Goal: Find contact information: Find contact information

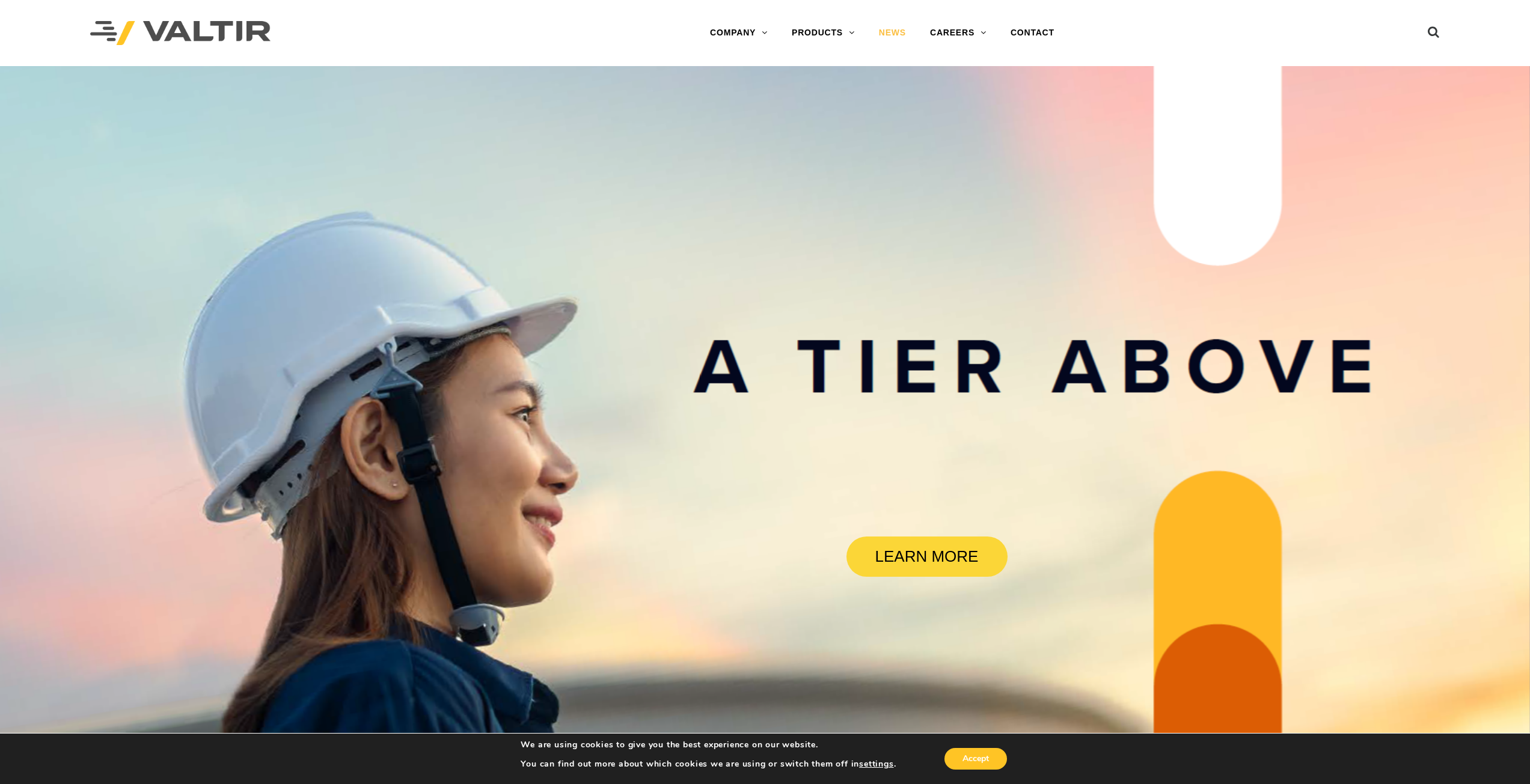
click at [895, 34] on link "NEWS" at bounding box center [892, 33] width 51 height 24
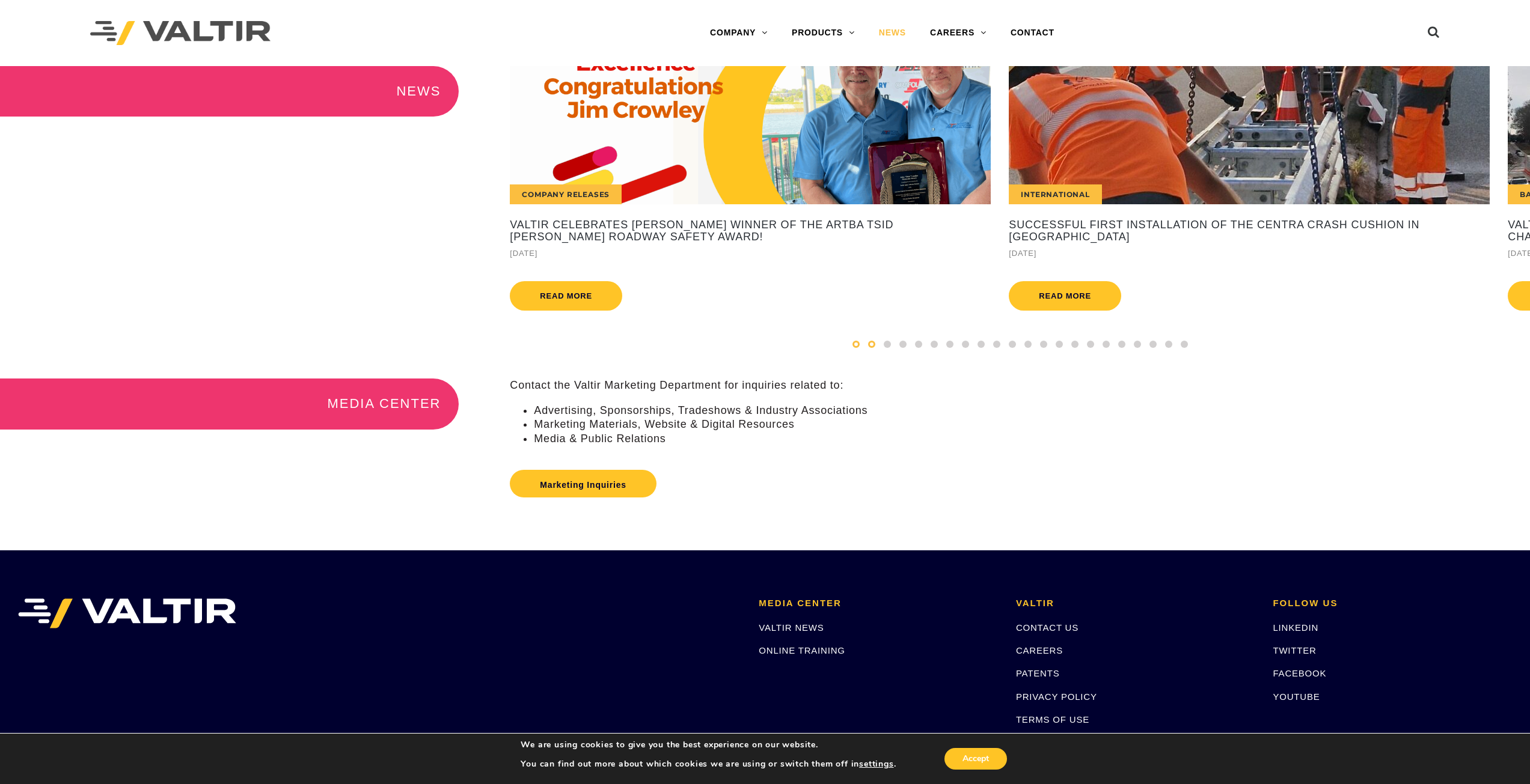
click at [862, 351] on div at bounding box center [856, 344] width 15 height 13
click at [888, 348] on span at bounding box center [887, 344] width 7 height 7
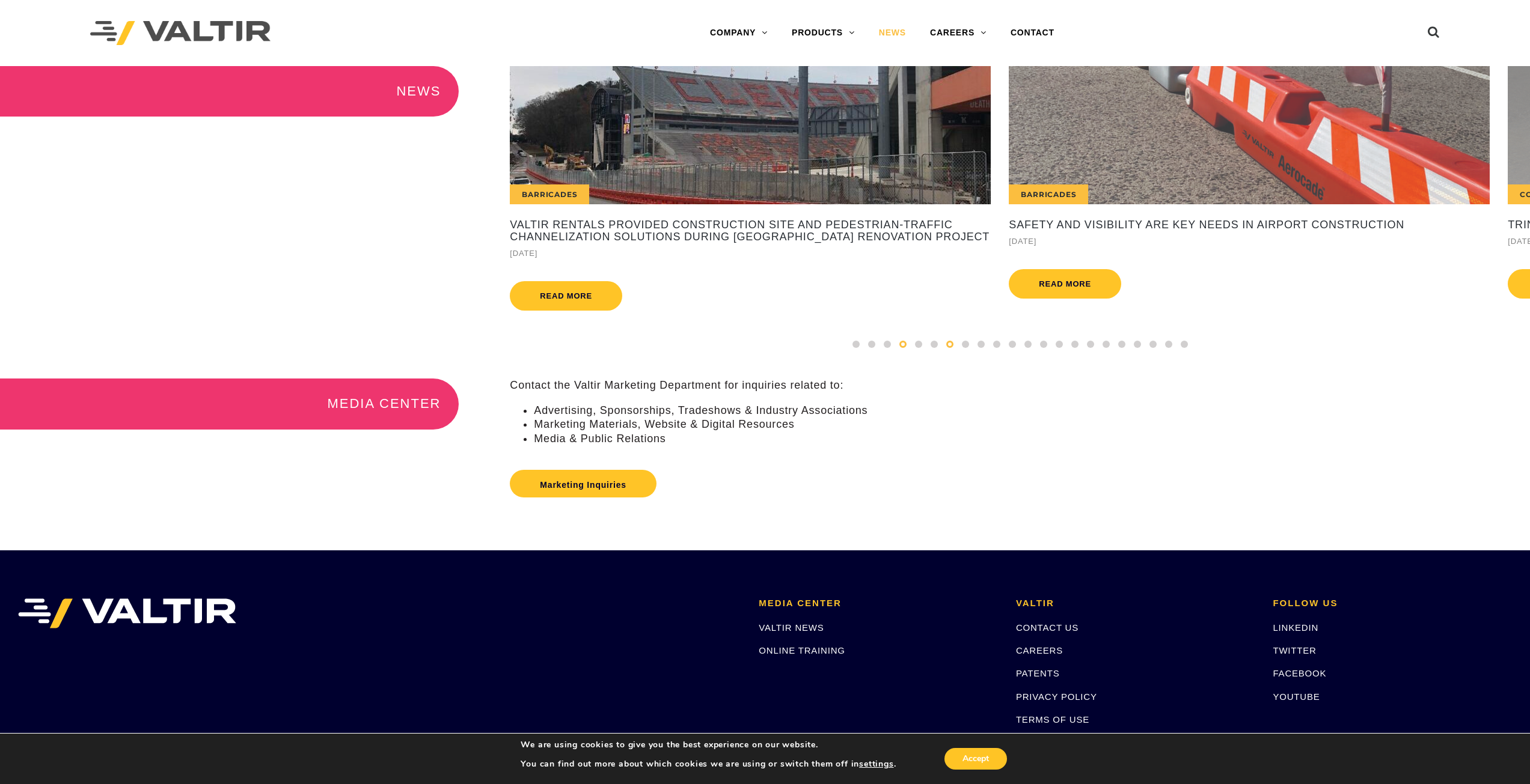
click at [949, 348] on span at bounding box center [949, 344] width 7 height 7
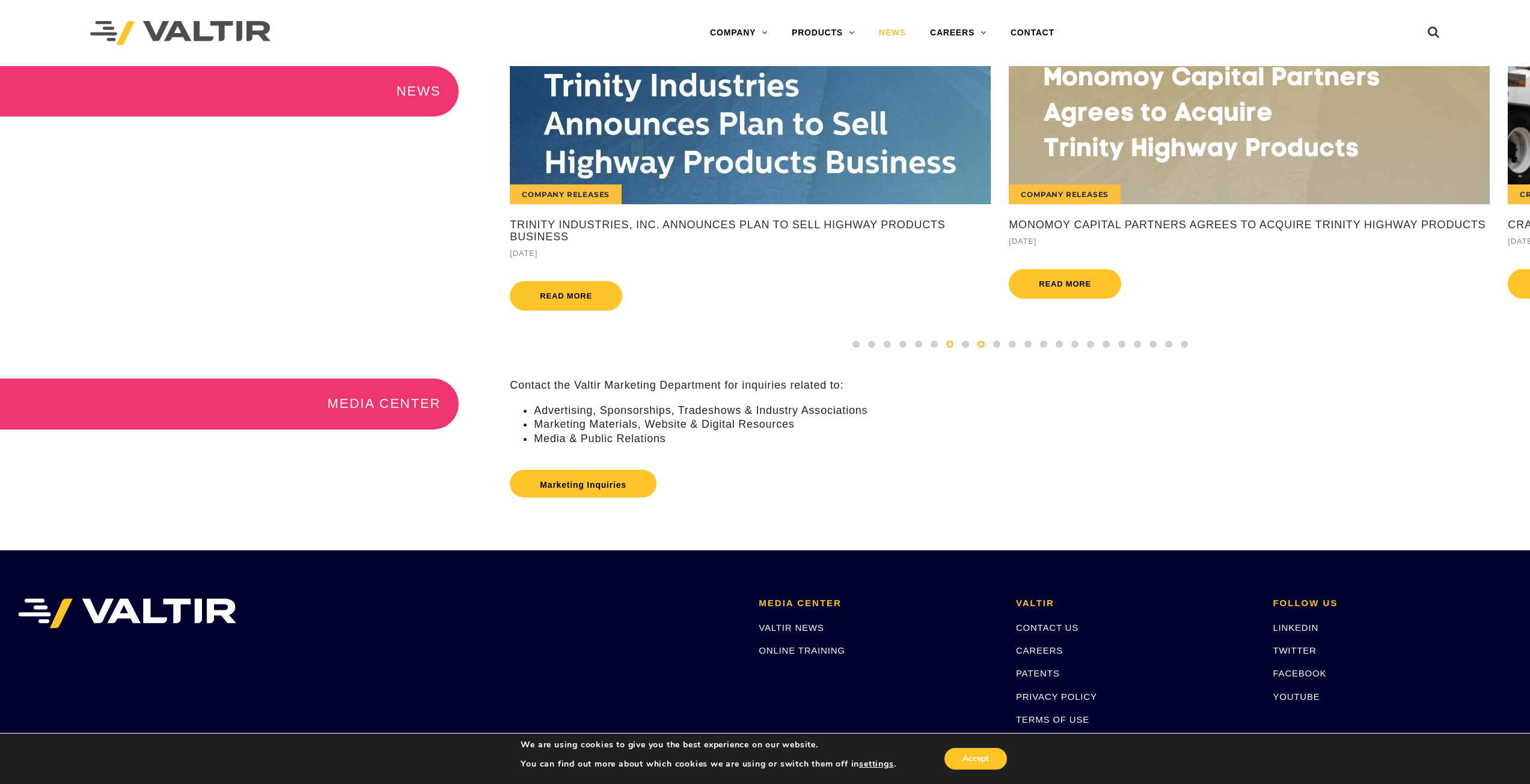
click at [976, 351] on div at bounding box center [981, 344] width 15 height 13
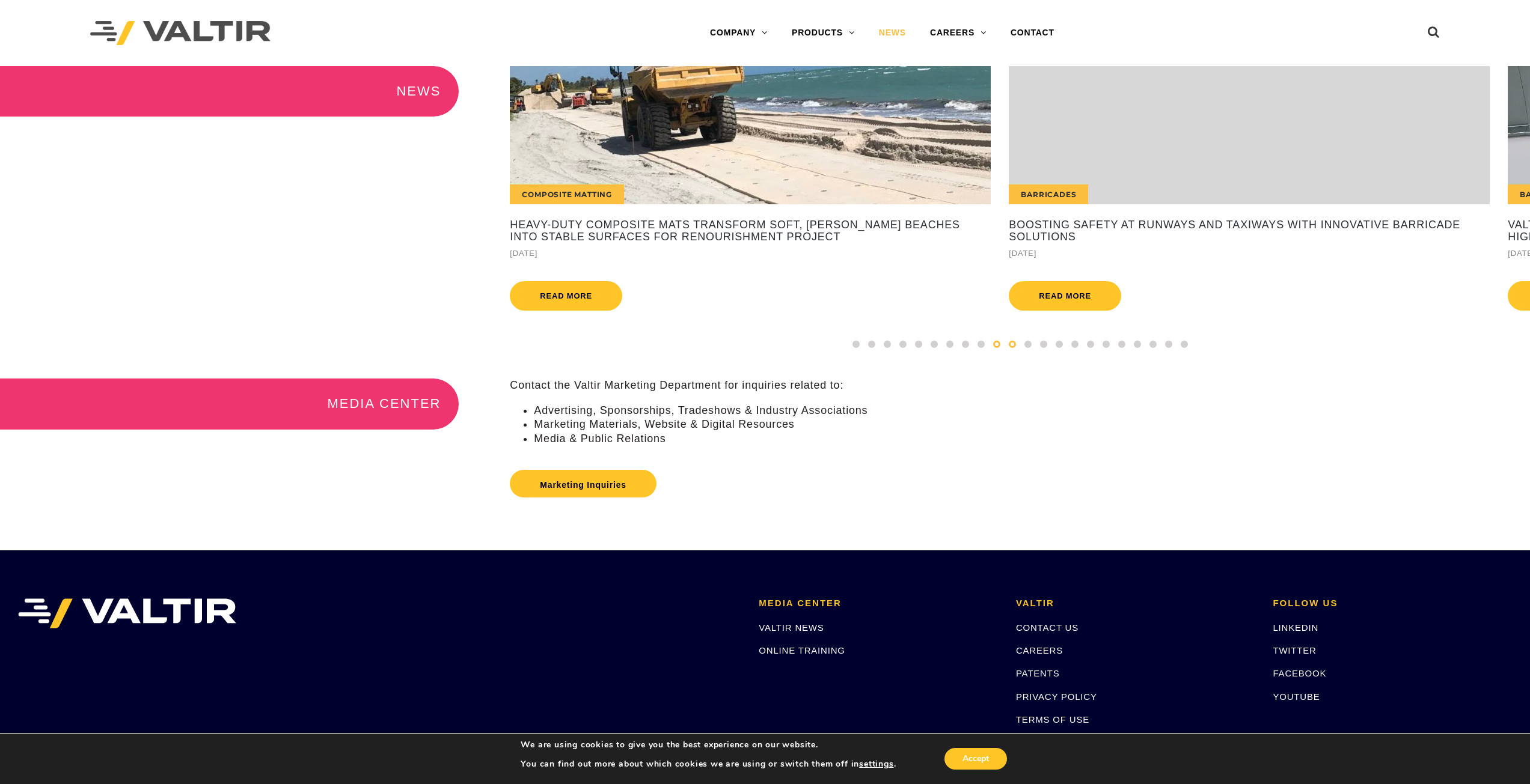
click at [1006, 351] on div at bounding box center [1012, 344] width 15 height 13
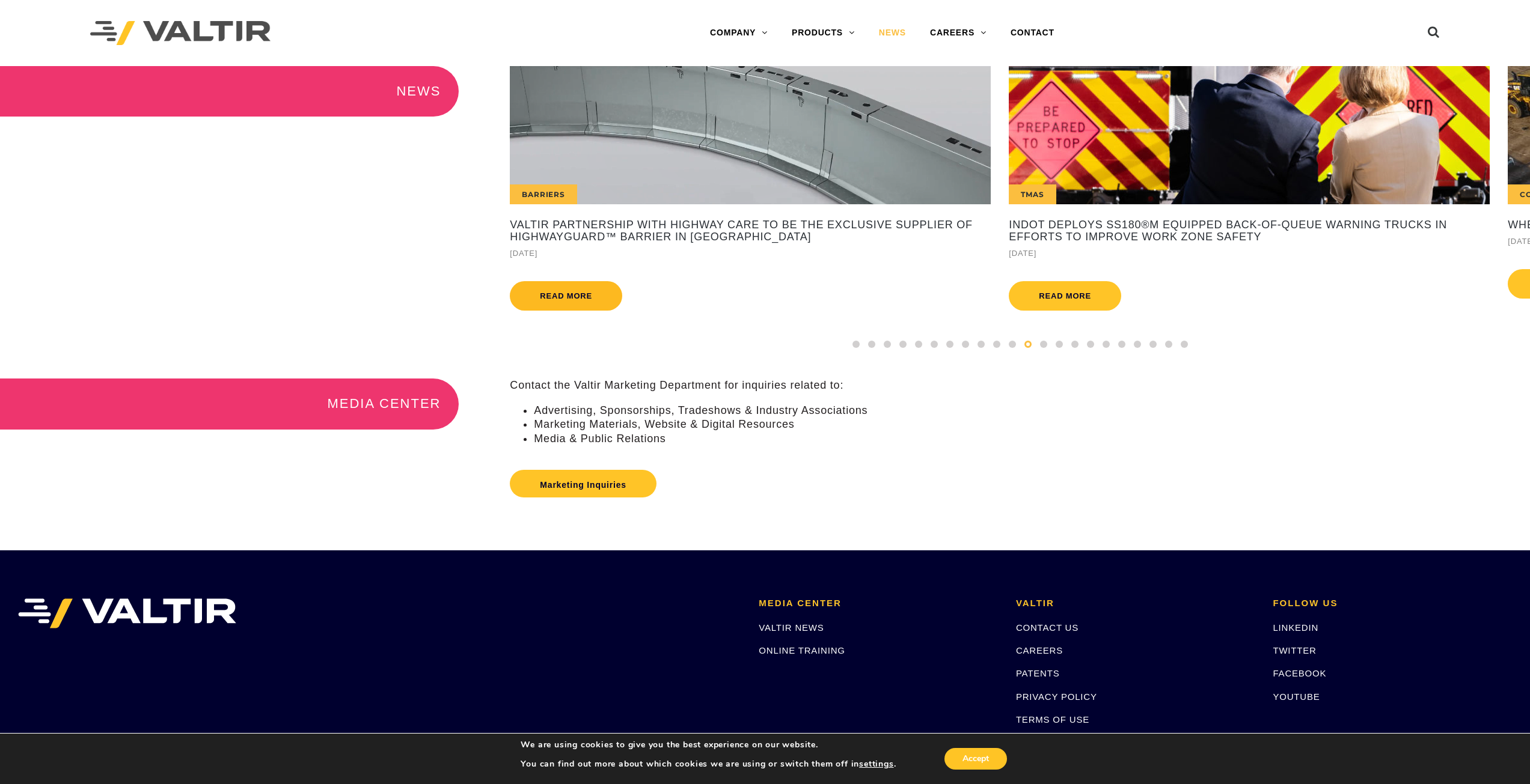
click at [581, 289] on link "Read more" at bounding box center [566, 296] width 112 height 30
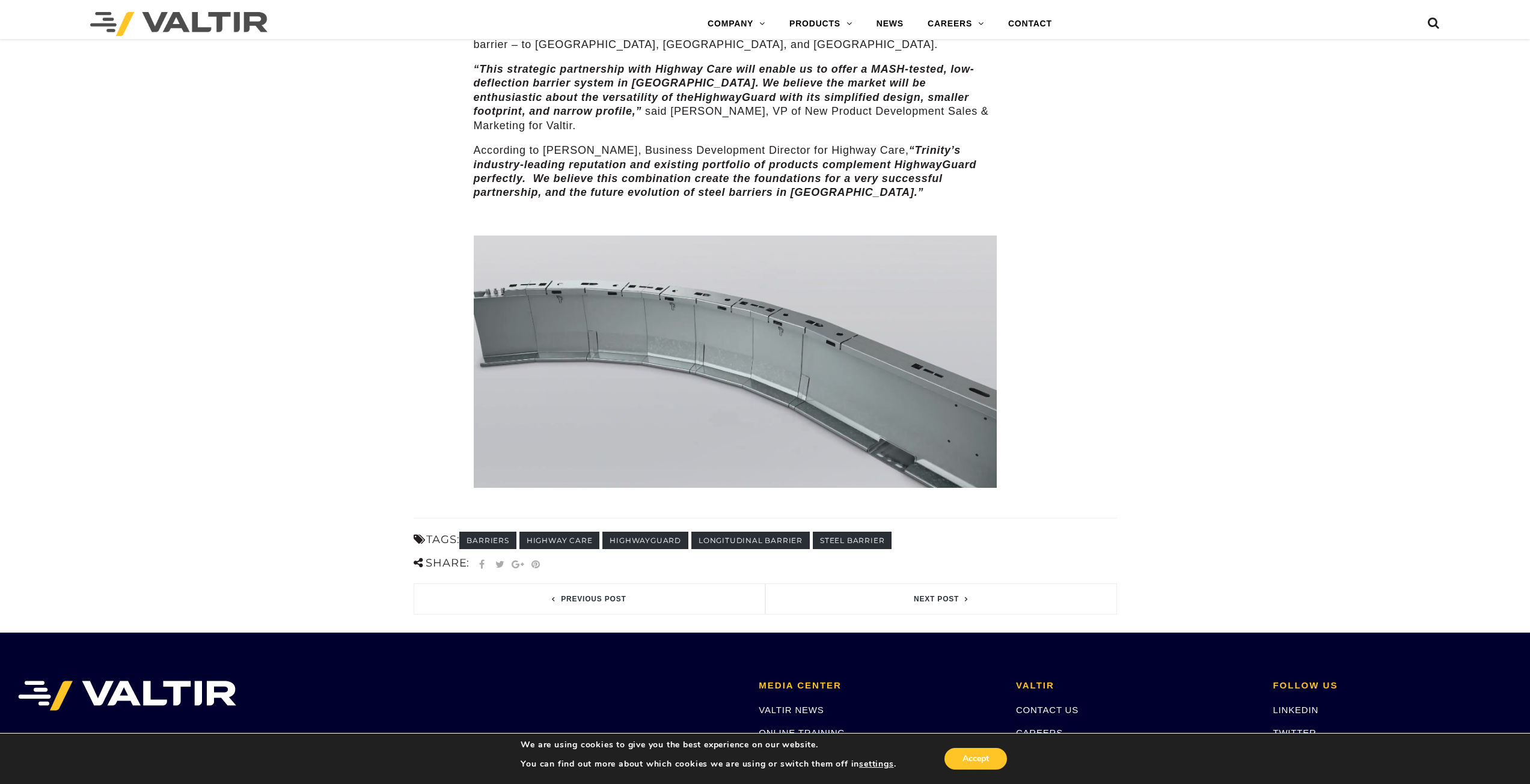
scroll to position [481, 0]
click at [1027, 23] on link "CONTACT" at bounding box center [1030, 24] width 68 height 24
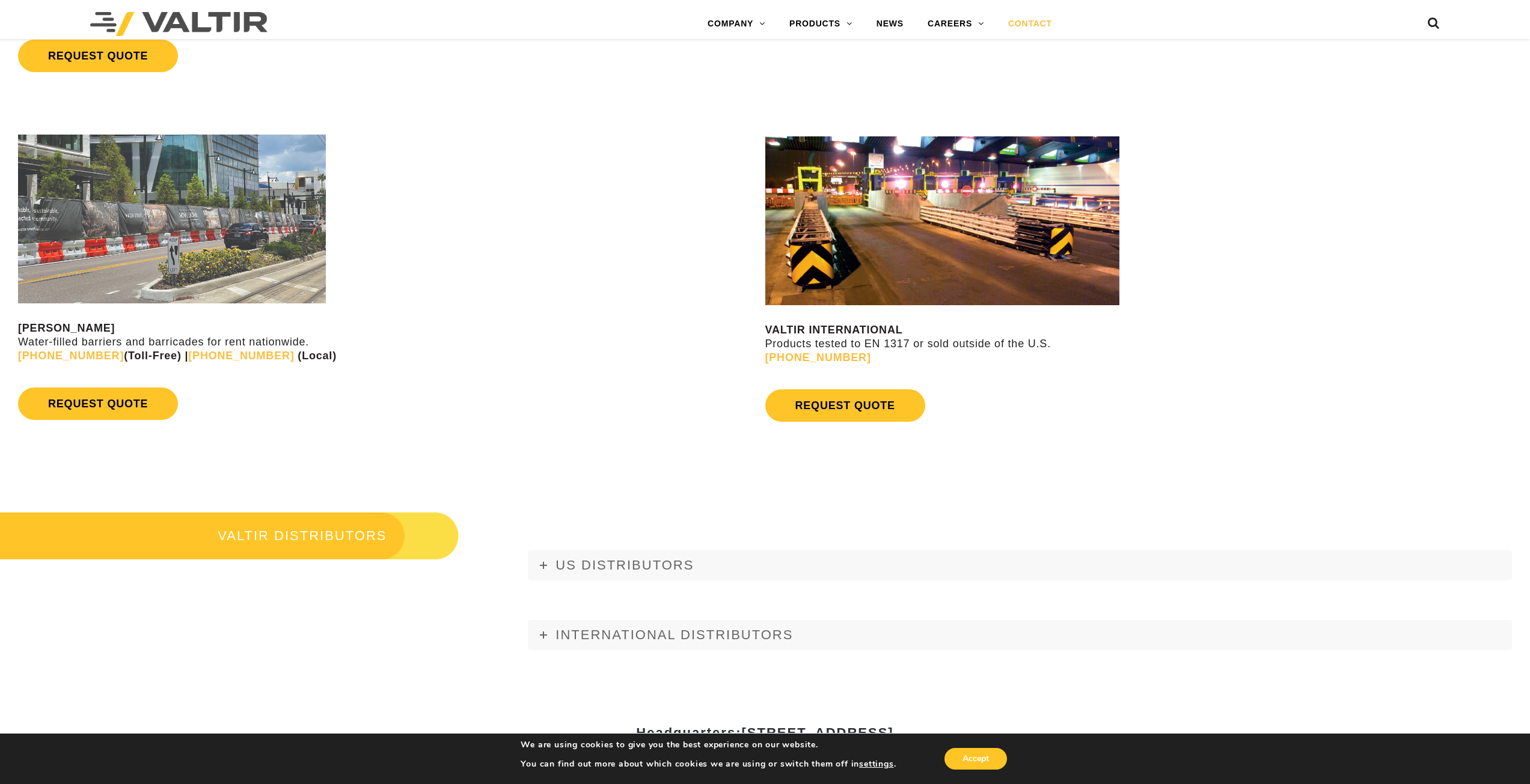
scroll to position [1382, 0]
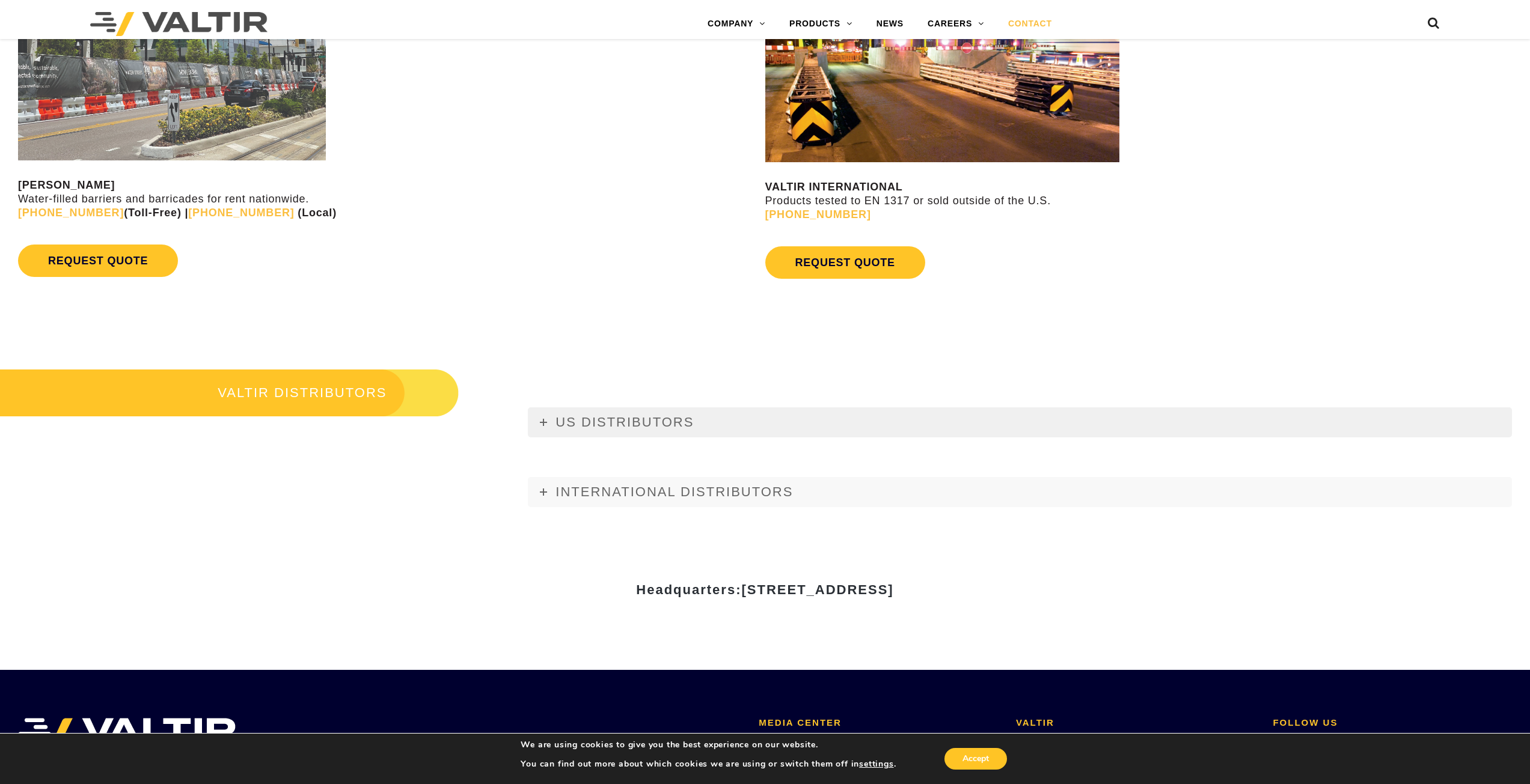
click at [550, 420] on link "US DISTRIBUTORS" at bounding box center [1020, 422] width 984 height 30
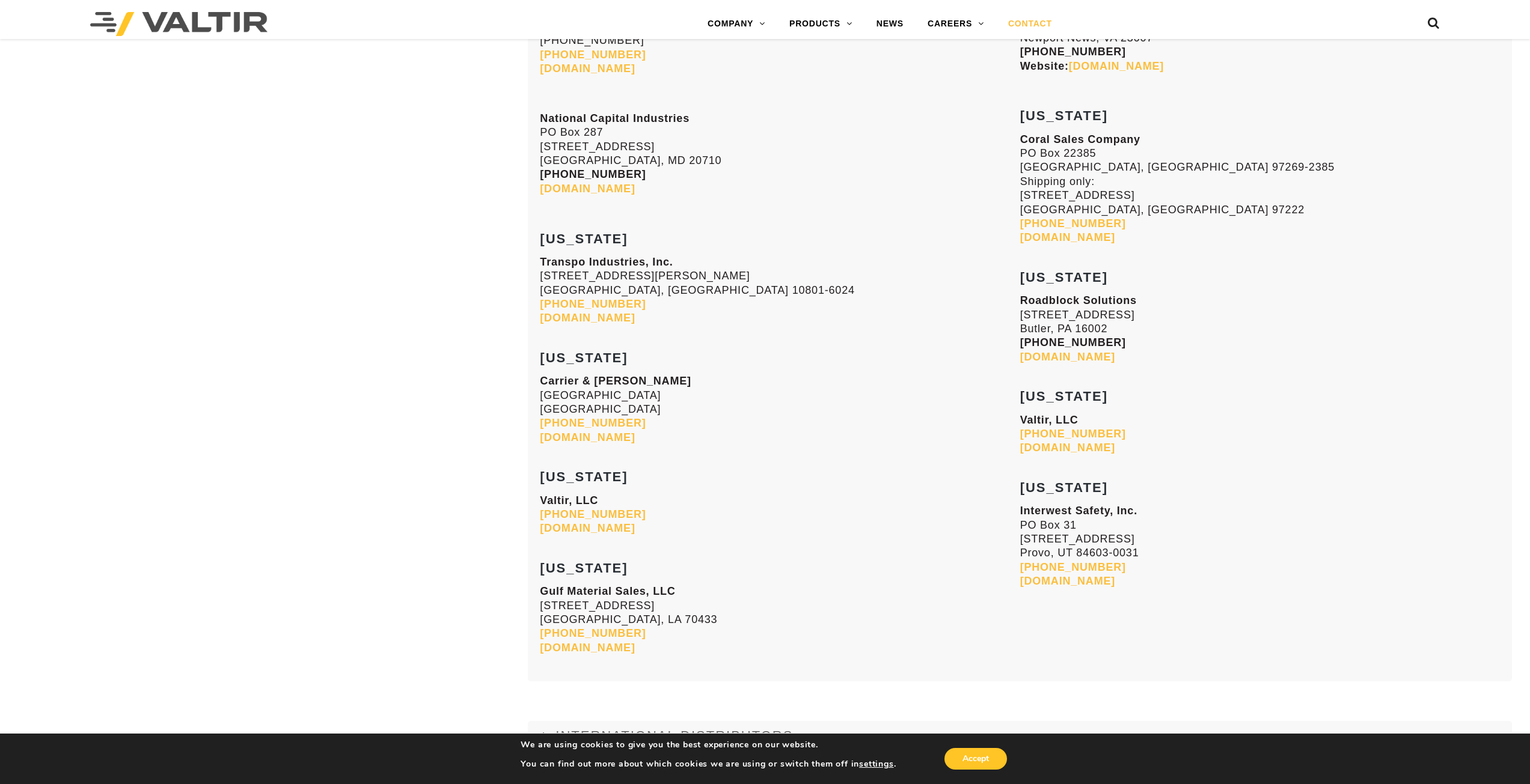
scroll to position [4807, 0]
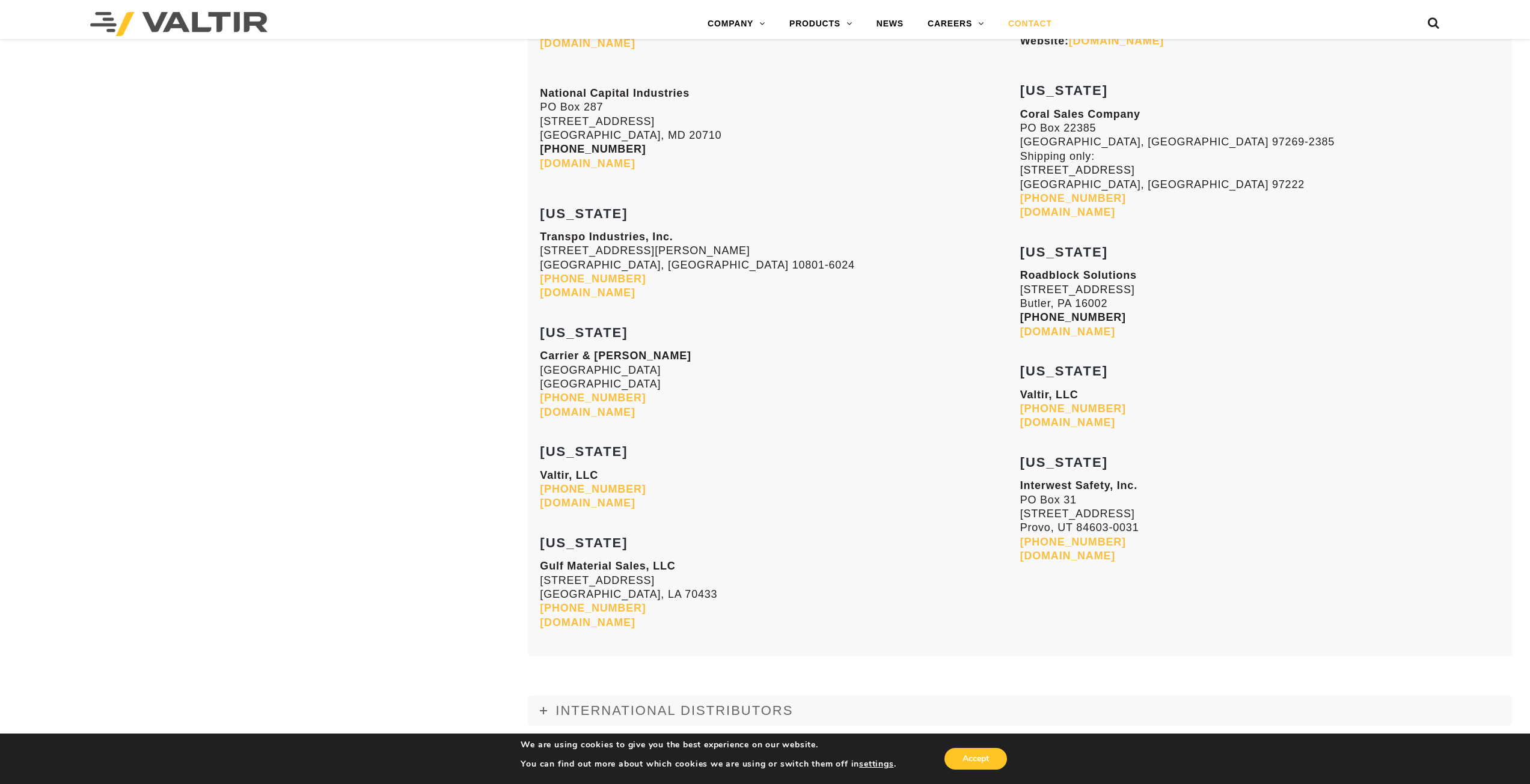
click at [588, 620] on link "[DOMAIN_NAME]" at bounding box center [587, 622] width 95 height 12
